Goal: Communication & Community: Share content

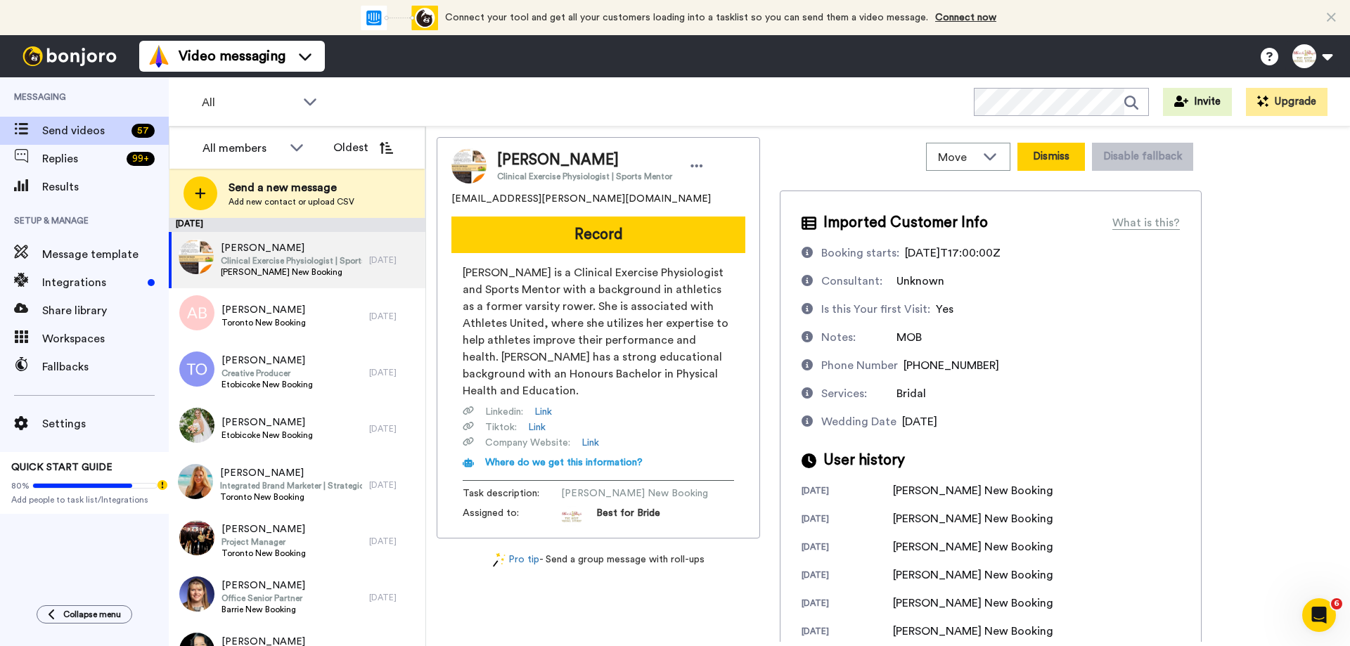
click at [1048, 160] on button "Dismiss" at bounding box center [1050, 157] width 67 height 28
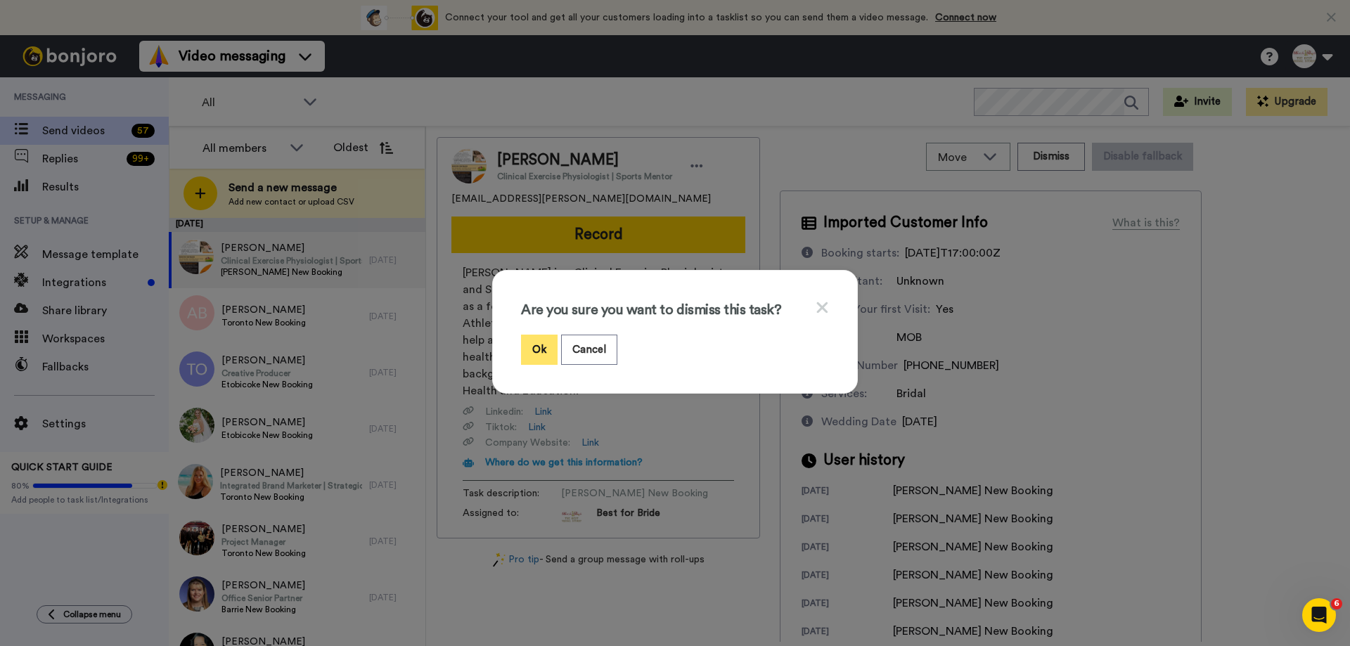
click at [535, 352] on button "Ok" at bounding box center [539, 350] width 37 height 30
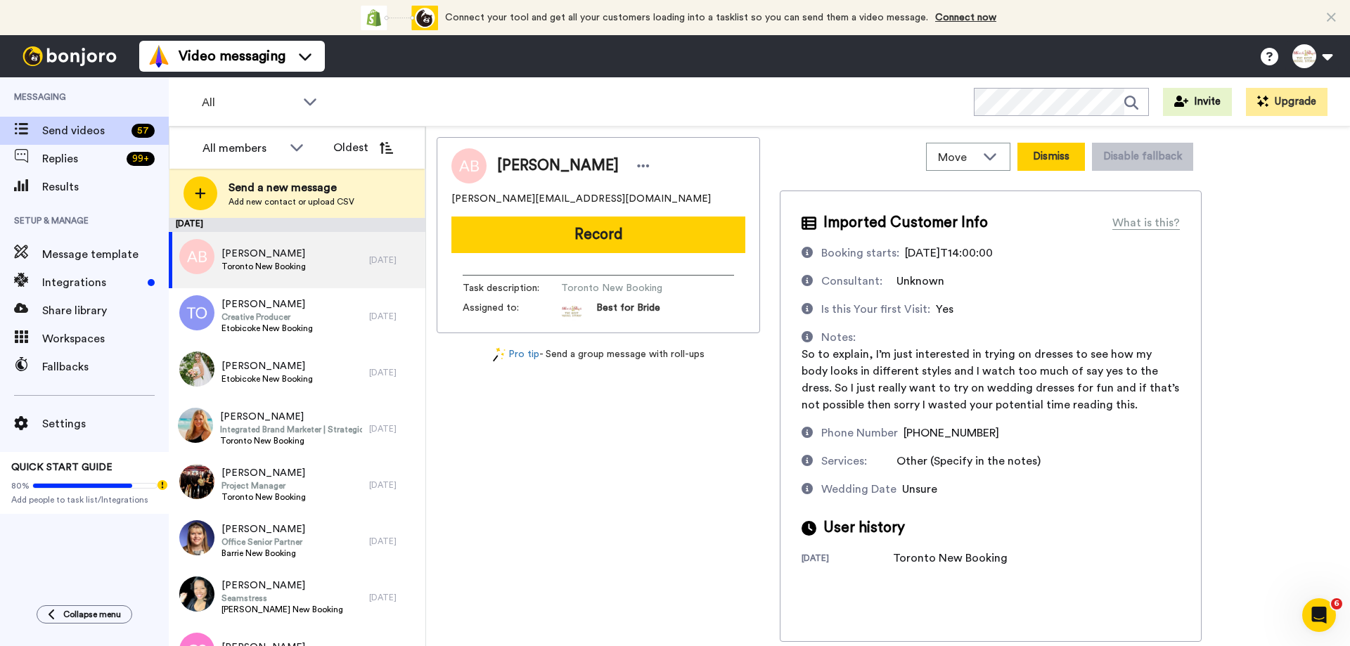
click at [1066, 153] on button "Dismiss" at bounding box center [1050, 157] width 67 height 28
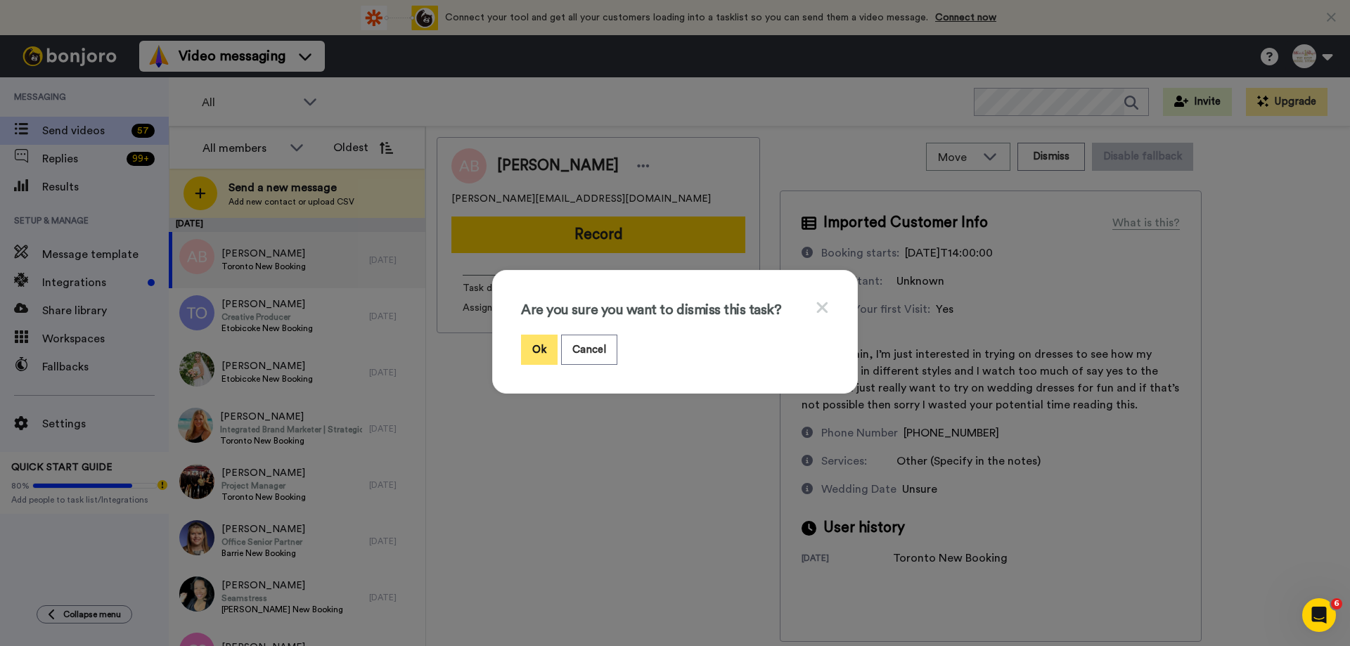
click at [526, 356] on button "Ok" at bounding box center [539, 350] width 37 height 30
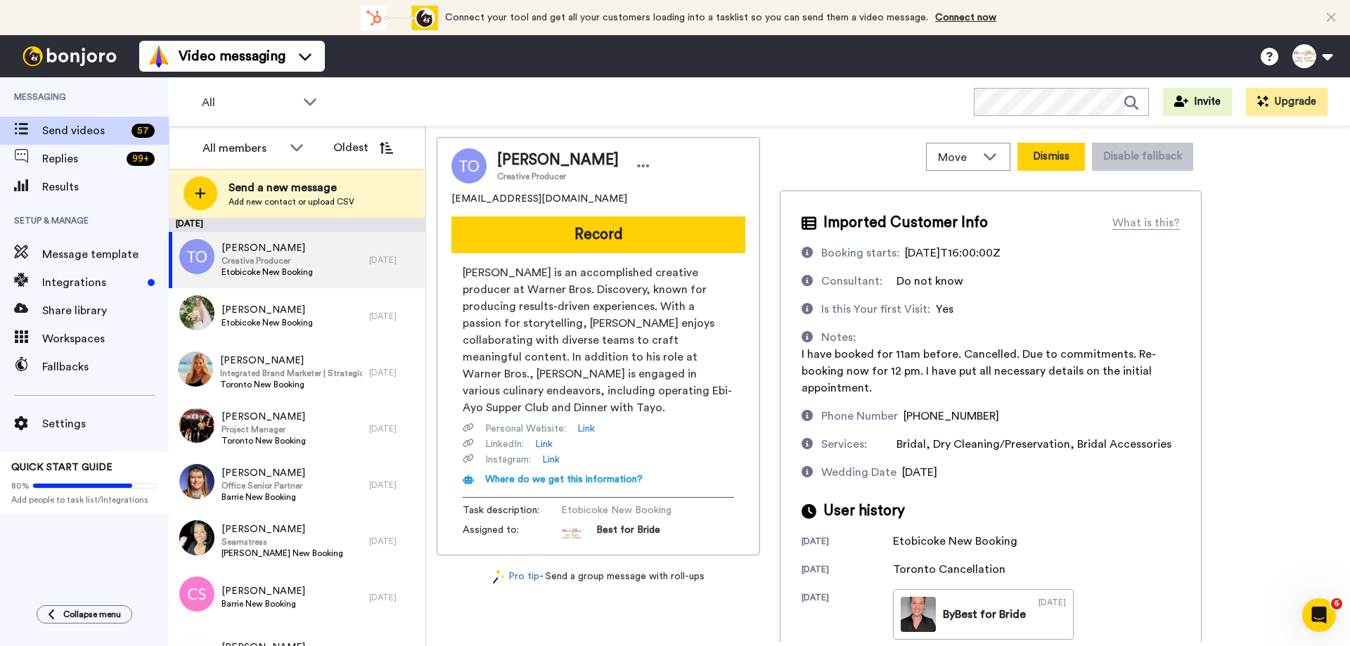
click at [1073, 162] on button "Dismiss" at bounding box center [1050, 157] width 67 height 28
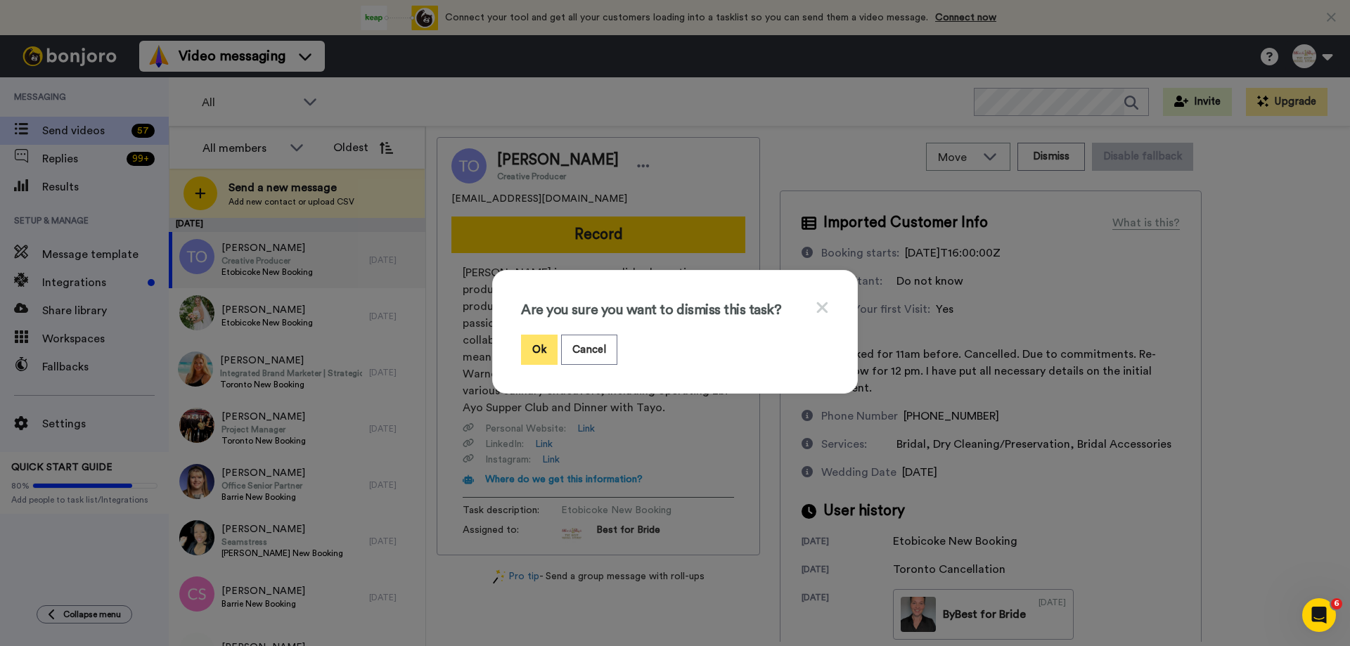
click at [538, 354] on button "Ok" at bounding box center [539, 350] width 37 height 30
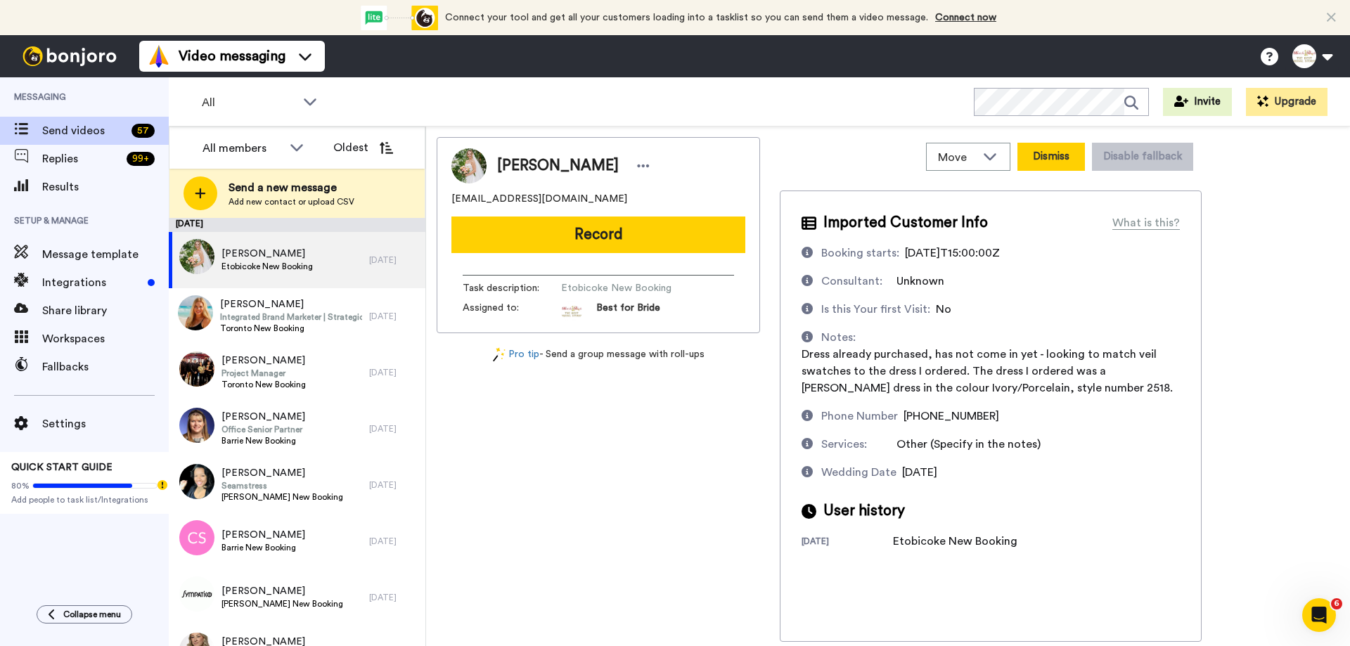
click at [1057, 157] on button "Dismiss" at bounding box center [1050, 157] width 67 height 28
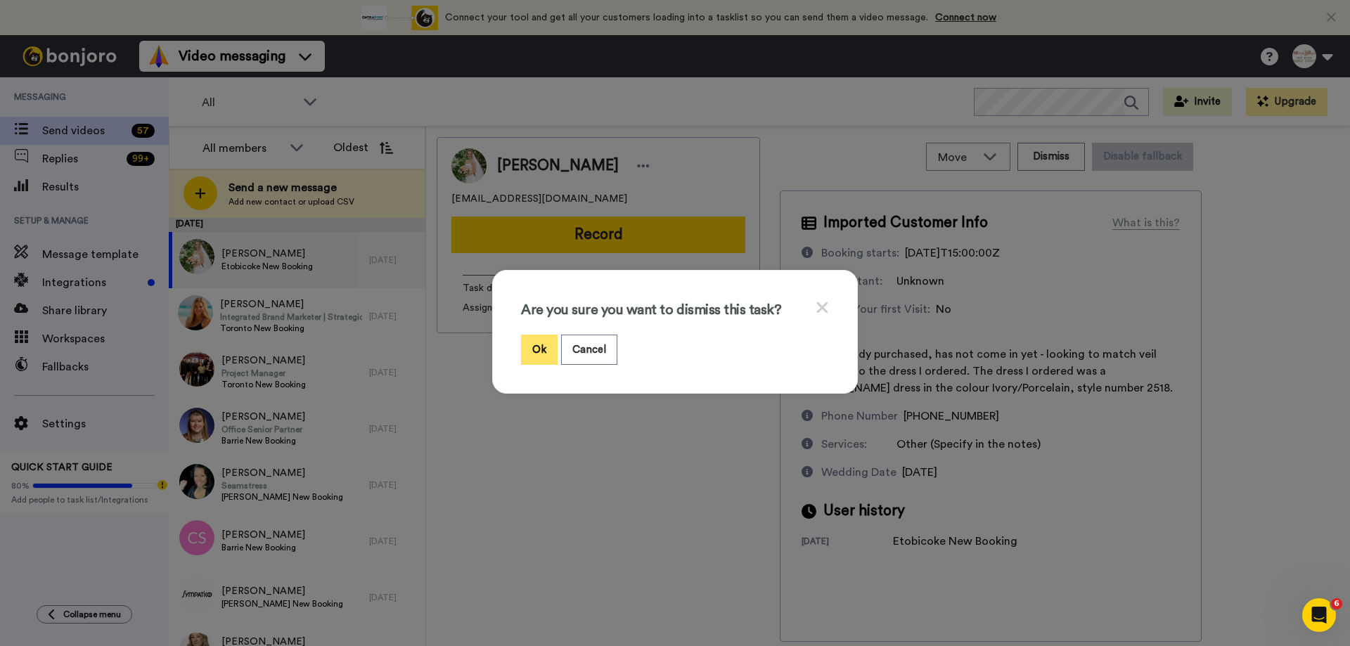
click at [530, 349] on button "Ok" at bounding box center [539, 350] width 37 height 30
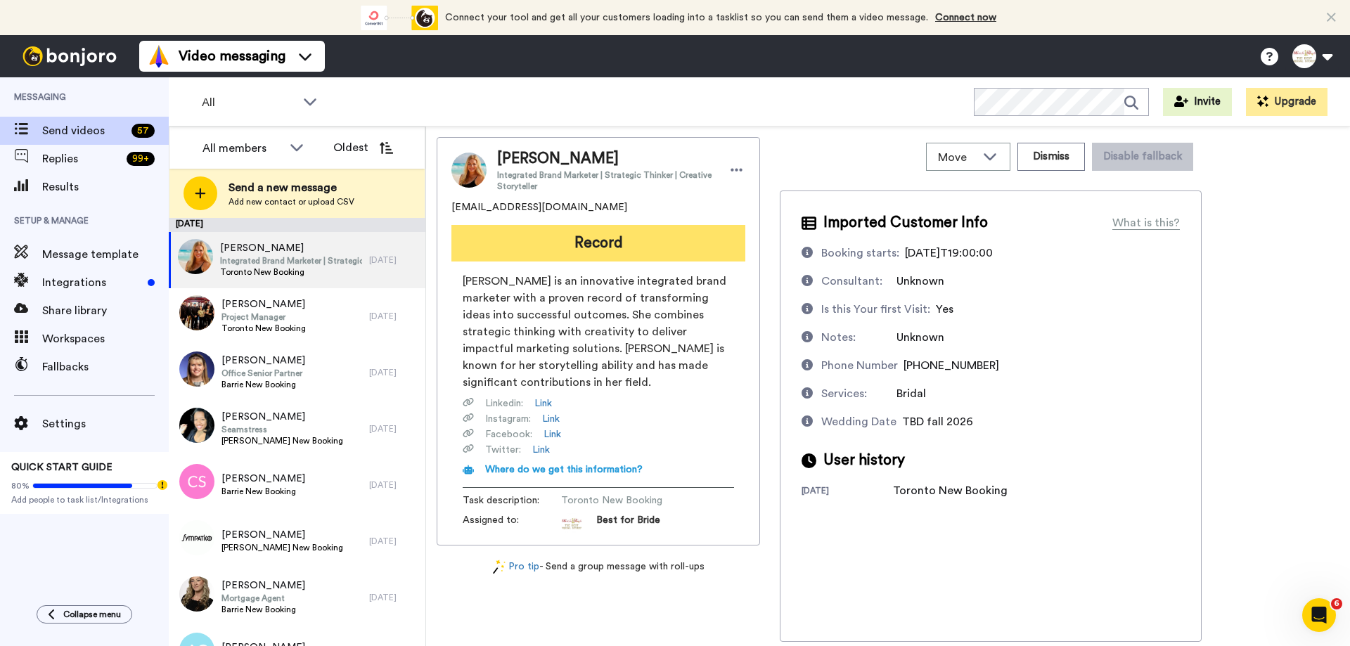
click at [619, 253] on button "Record" at bounding box center [598, 243] width 294 height 37
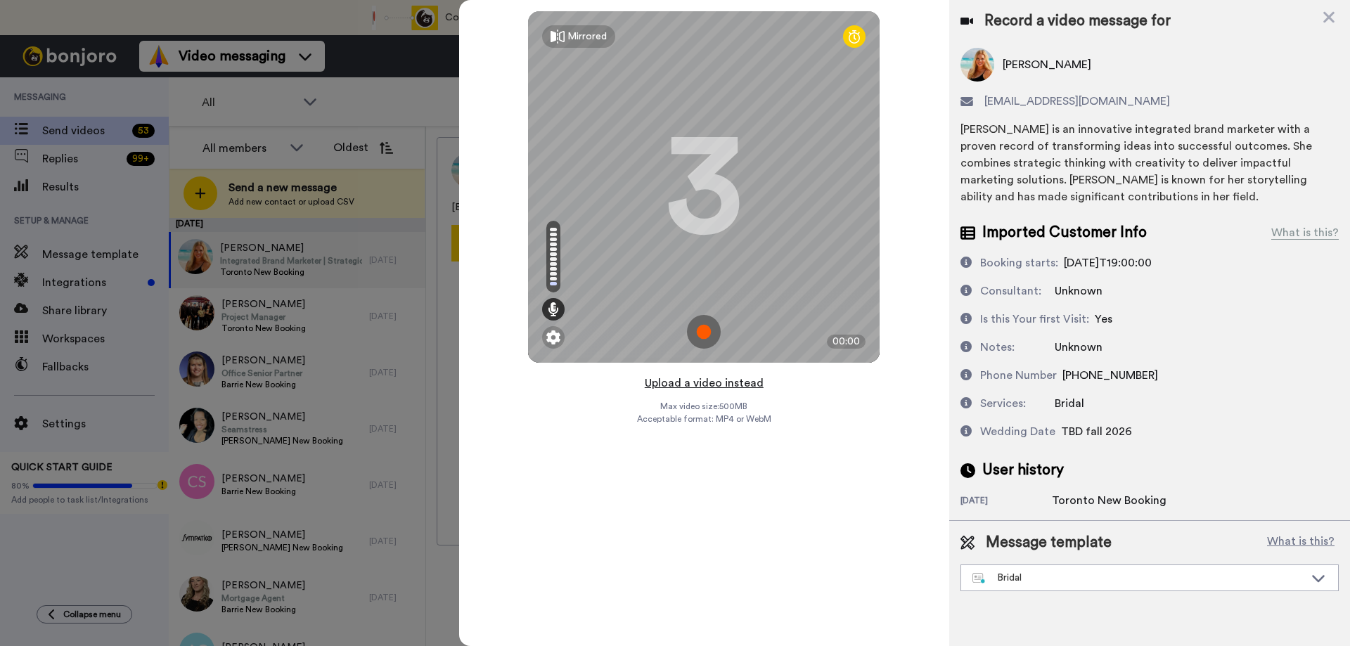
click at [698, 385] on button "Upload a video instead" at bounding box center [703, 383] width 127 height 18
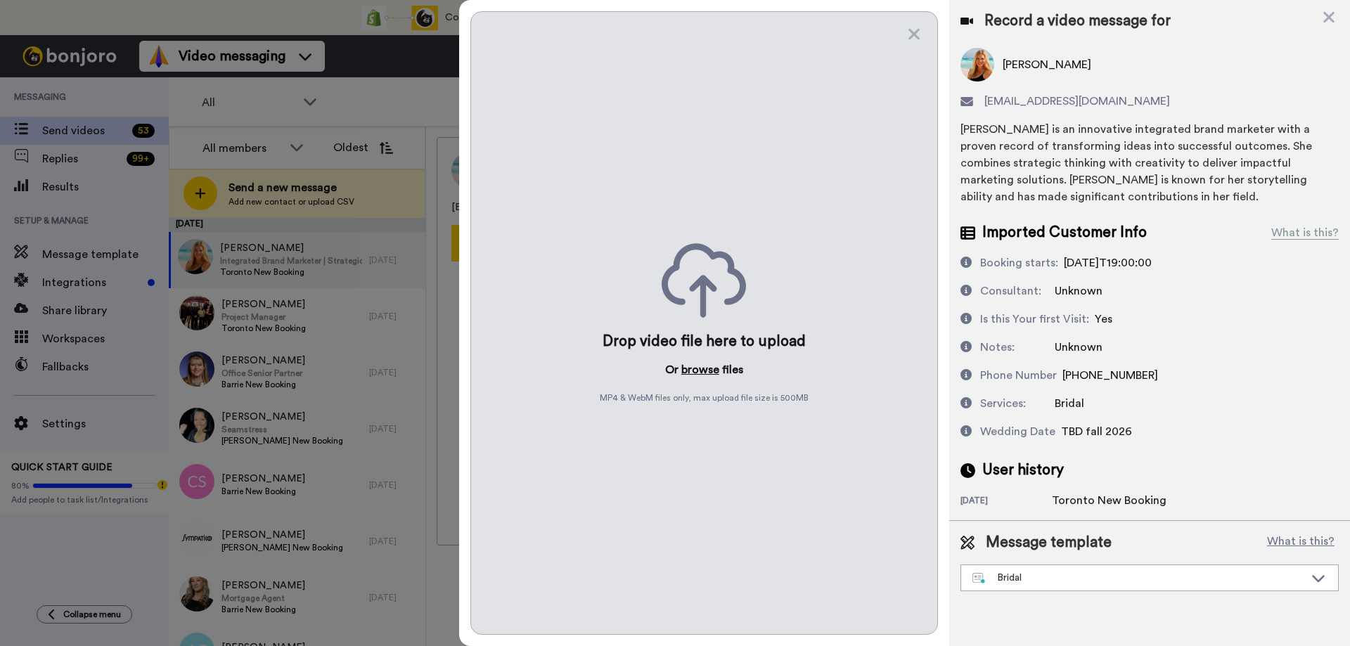
click at [701, 368] on button "browse" at bounding box center [700, 369] width 38 height 17
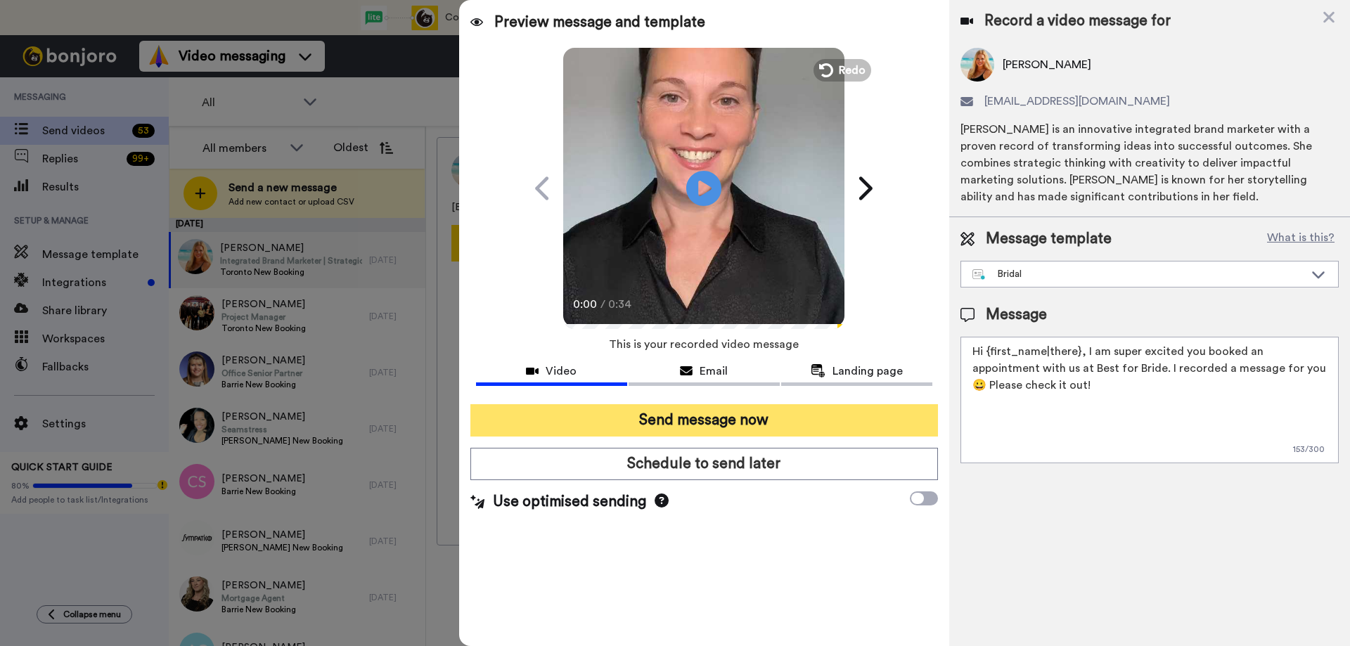
click at [659, 421] on button "Send message now" at bounding box center [703, 420] width 467 height 32
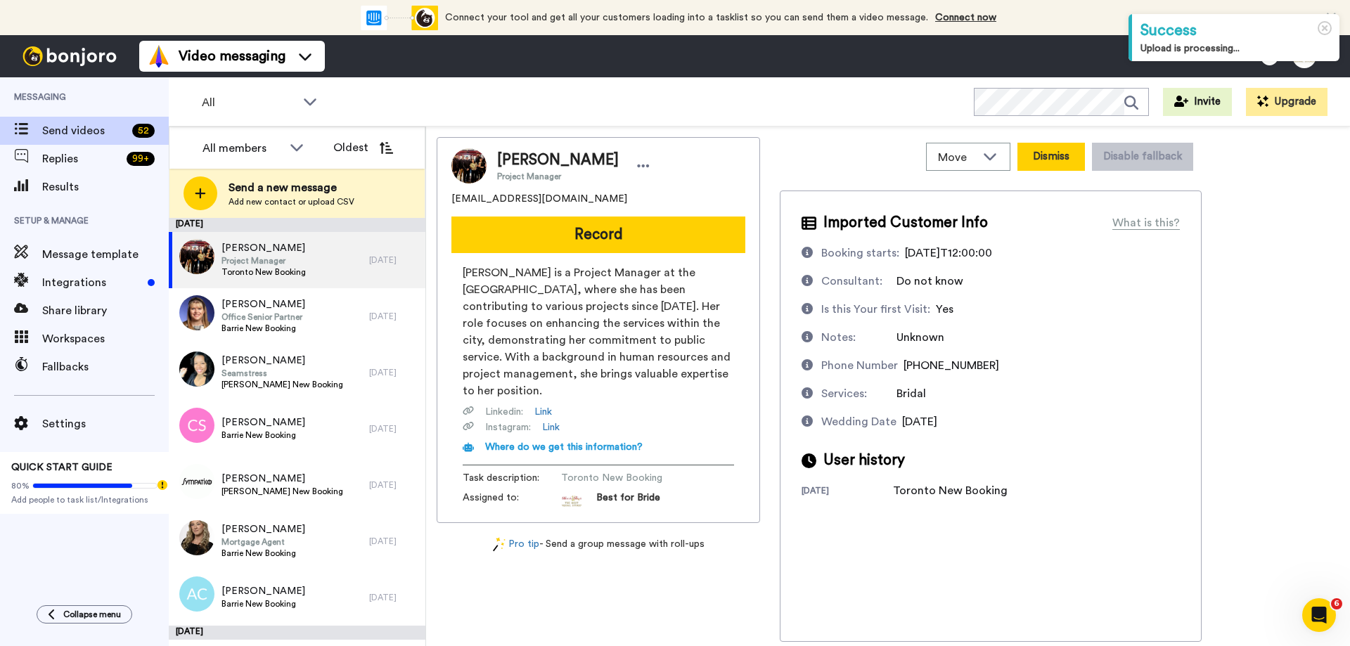
click at [1066, 155] on button "Dismiss" at bounding box center [1050, 157] width 67 height 28
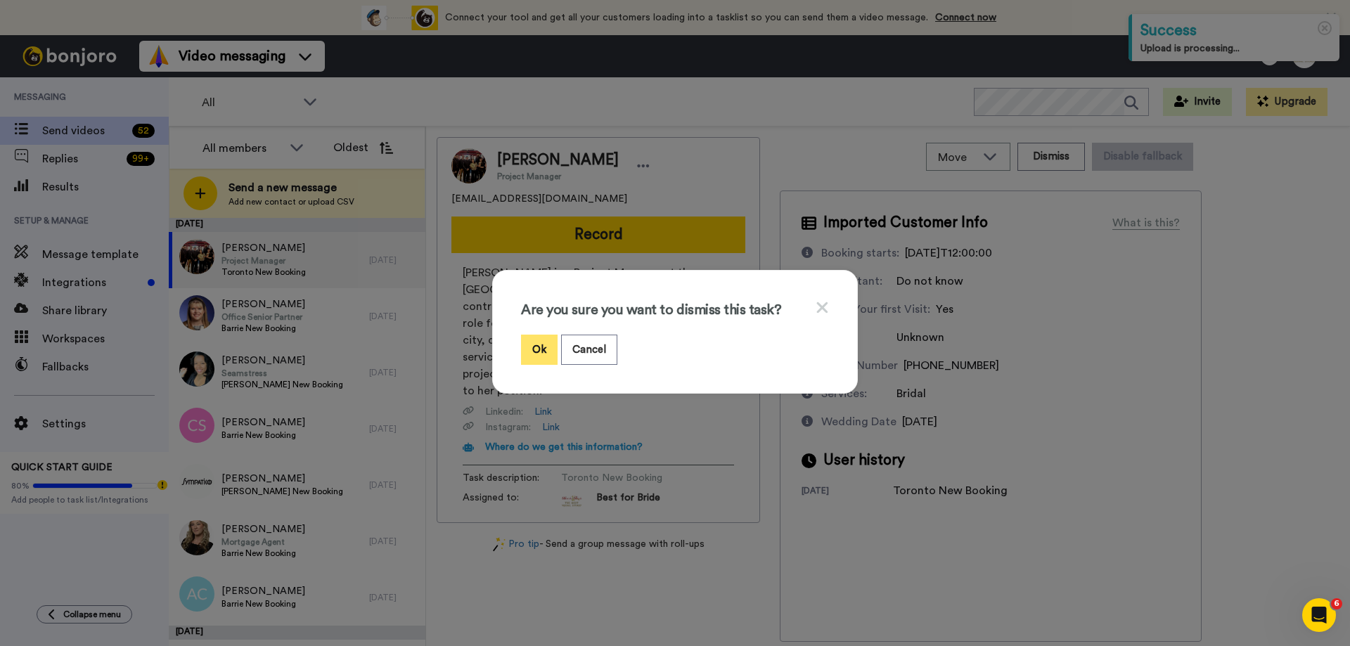
click at [538, 345] on button "Ok" at bounding box center [539, 350] width 37 height 30
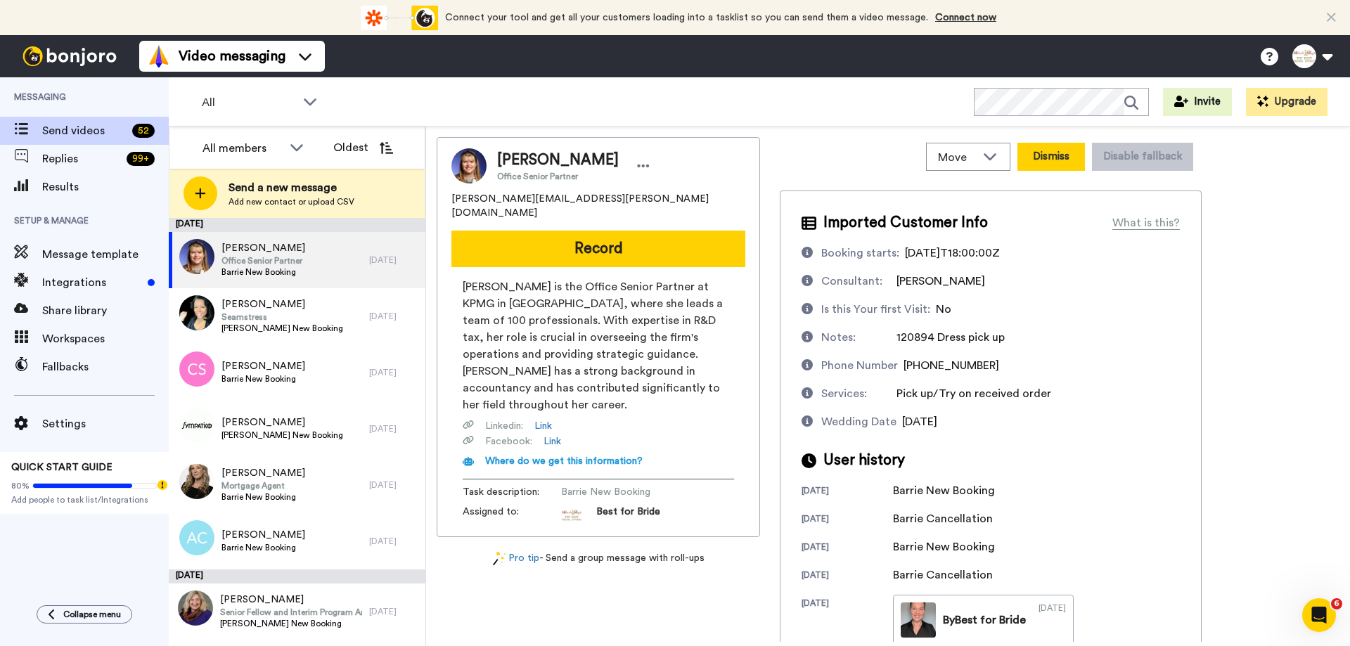
click at [1045, 153] on button "Dismiss" at bounding box center [1050, 157] width 67 height 28
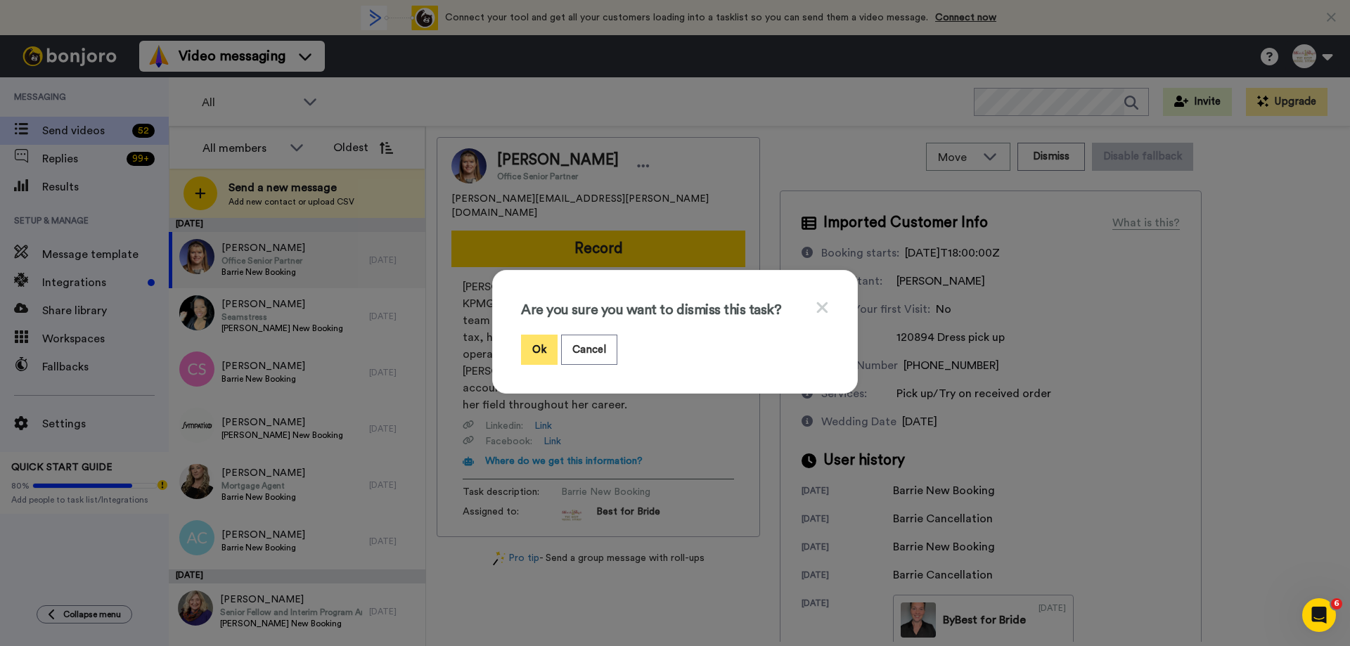
click at [533, 346] on button "Ok" at bounding box center [539, 350] width 37 height 30
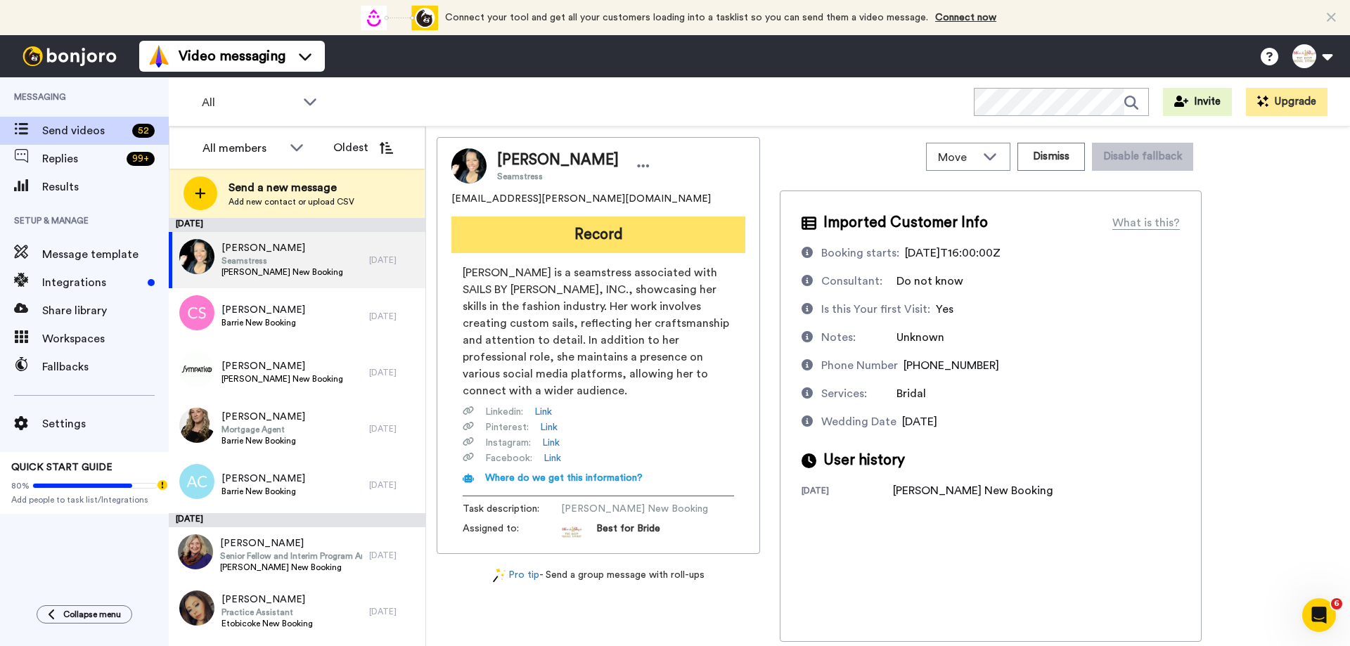
click at [633, 233] on button "Record" at bounding box center [598, 235] width 294 height 37
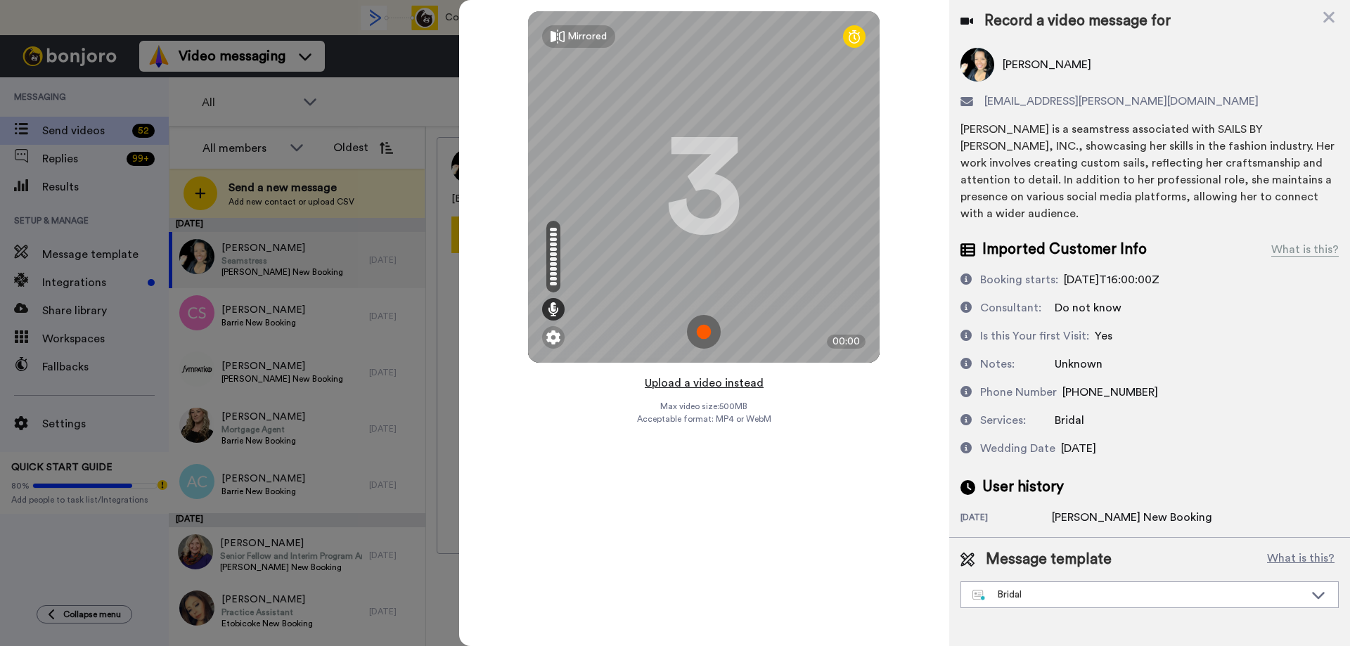
click at [692, 386] on button "Upload a video instead" at bounding box center [703, 383] width 127 height 18
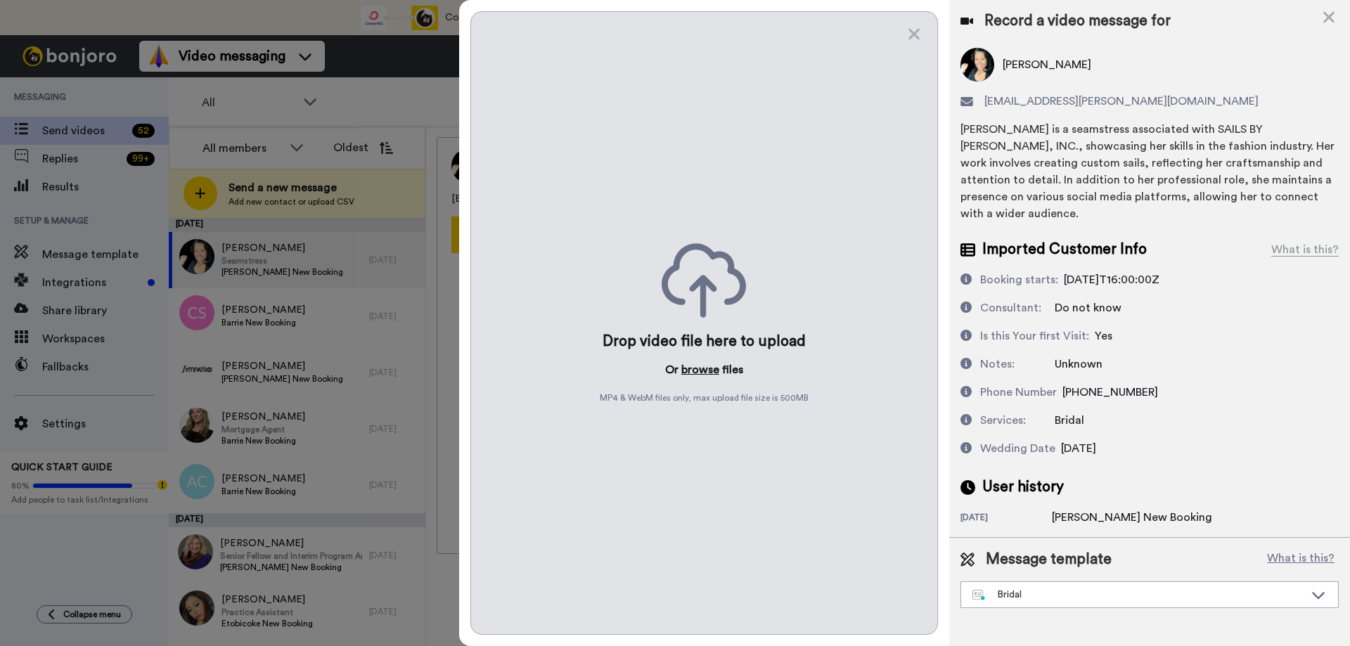
click at [700, 368] on button "browse" at bounding box center [700, 369] width 38 height 17
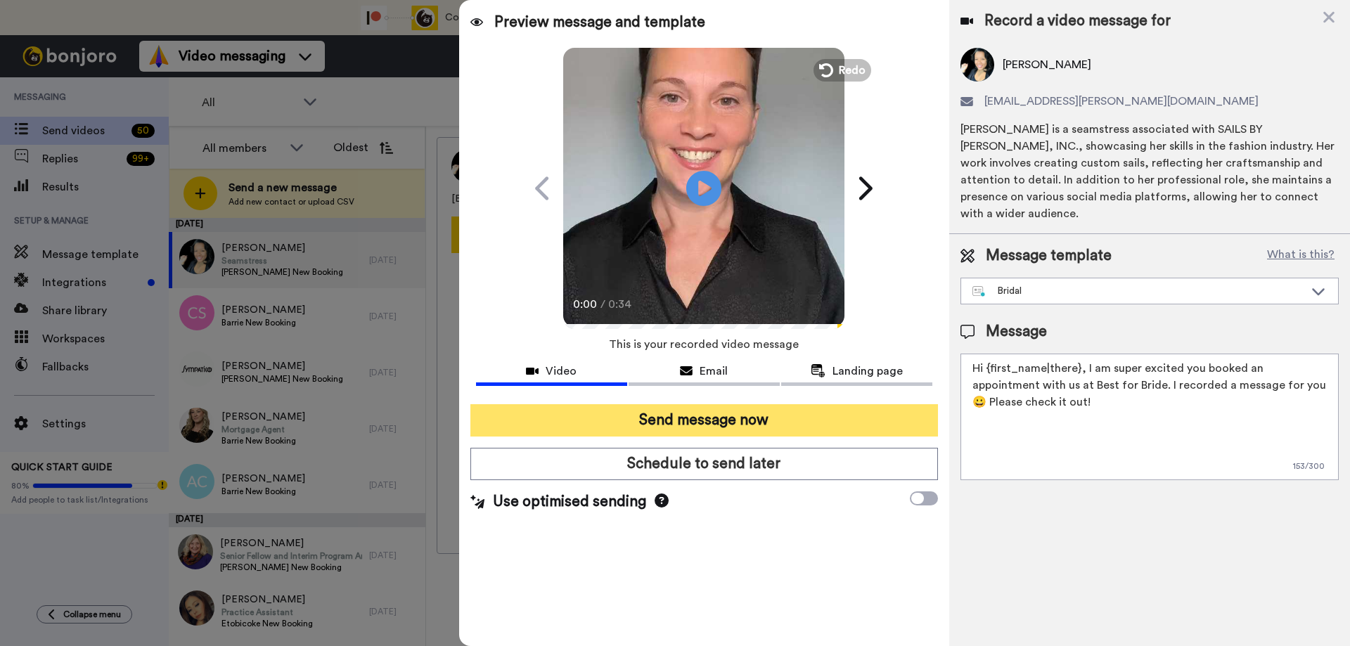
click at [666, 418] on button "Send message now" at bounding box center [703, 420] width 467 height 32
